Goal: Task Accomplishment & Management: Manage account settings

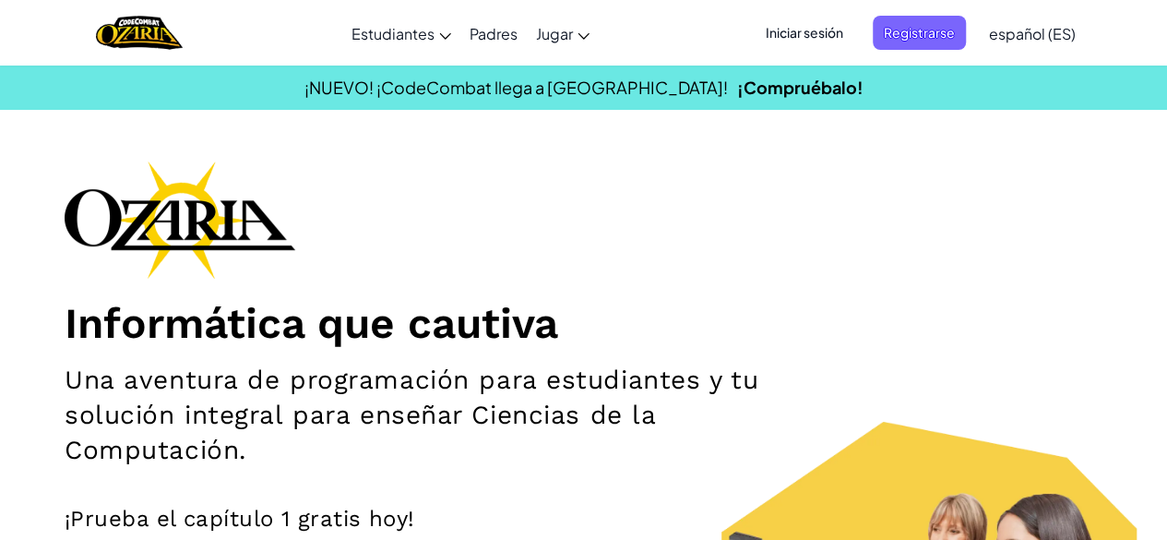
click at [805, 34] on span "Iniciar sesión" at bounding box center [805, 33] width 100 height 34
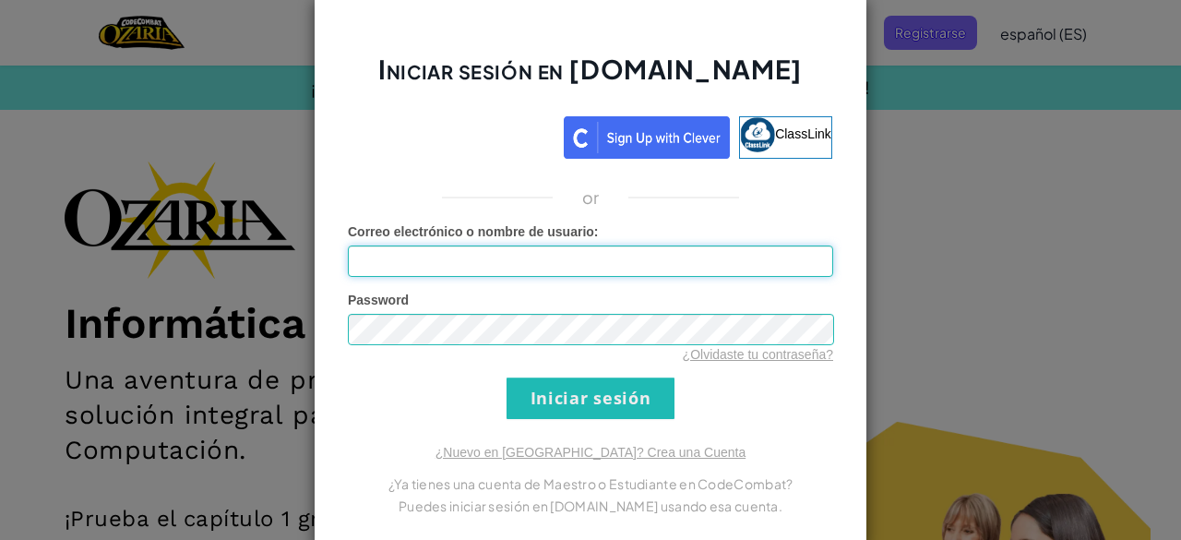
click at [576, 255] on input "Correo electrónico o nombre de usuario :" at bounding box center [590, 260] width 485 height 31
click at [773, 271] on input "Correo electrónico o nombre de usuario :" at bounding box center [590, 260] width 485 height 31
type input "[EMAIL_ADDRESS][DOMAIN_NAME]"
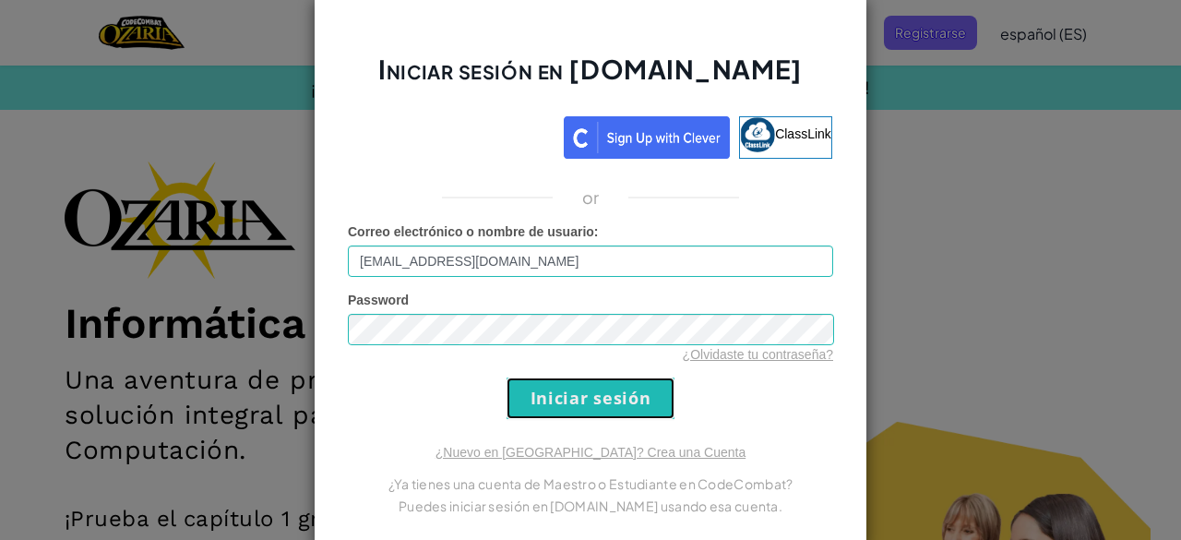
click at [564, 400] on input "Iniciar sesión" at bounding box center [591, 398] width 168 height 42
